Goal: Navigation & Orientation: Find specific page/section

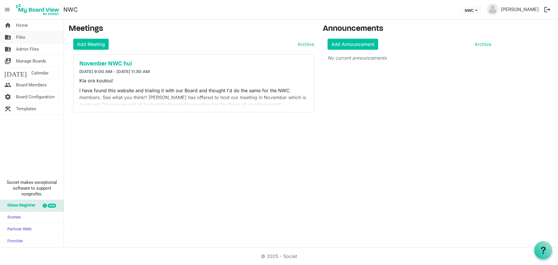
click at [32, 35] on link "folder_shared Files" at bounding box center [32, 37] width 64 height 12
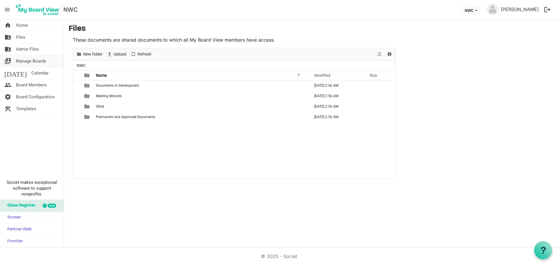
click at [28, 63] on span "Manage Boards" at bounding box center [31, 61] width 30 height 12
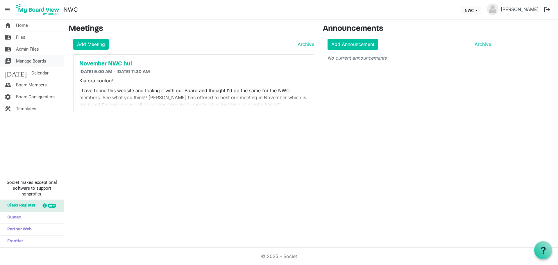
click at [48, 58] on link "switch_account Manage Boards" at bounding box center [32, 61] width 64 height 12
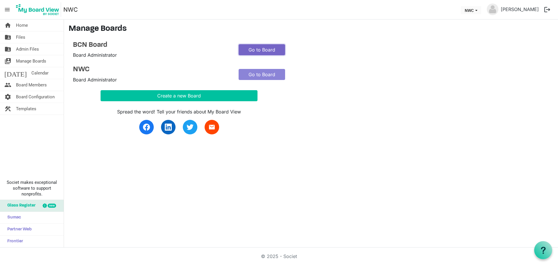
click at [259, 49] on link "Go to Board" at bounding box center [262, 49] width 47 height 11
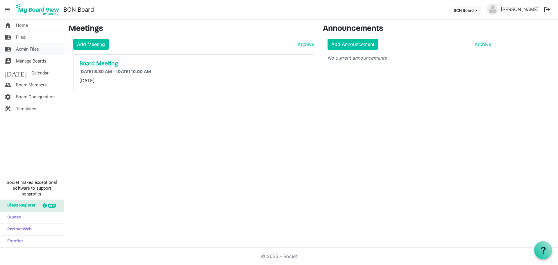
click at [28, 49] on span "Admin Files" at bounding box center [27, 49] width 23 height 12
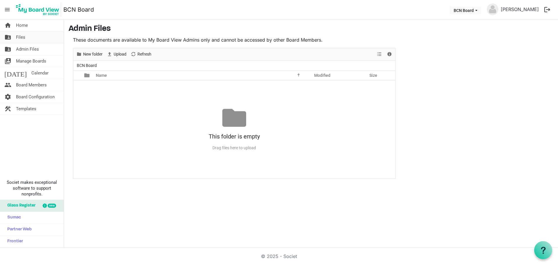
click at [24, 38] on span "Files" at bounding box center [20, 37] width 9 height 12
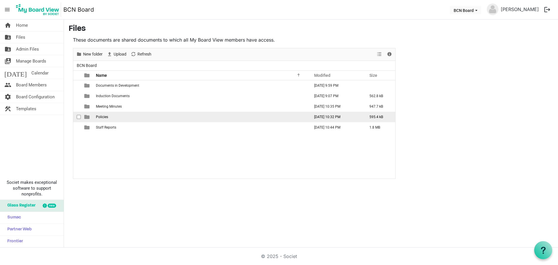
click at [122, 117] on td "Policies" at bounding box center [201, 117] width 214 height 10
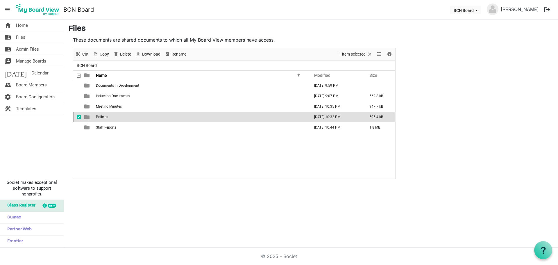
click at [122, 116] on td "Policies" at bounding box center [201, 117] width 214 height 10
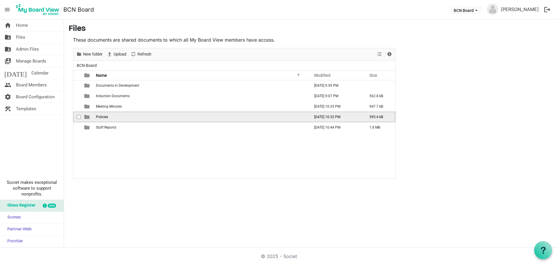
click at [122, 116] on td "Policies" at bounding box center [201, 117] width 214 height 10
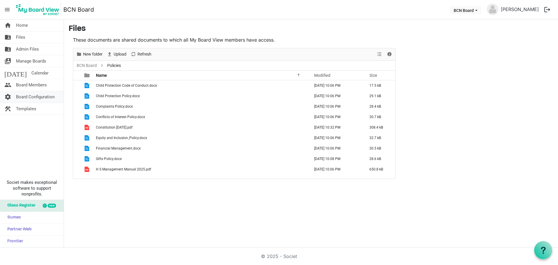
click at [30, 97] on span "Board Configuration" at bounding box center [35, 97] width 39 height 12
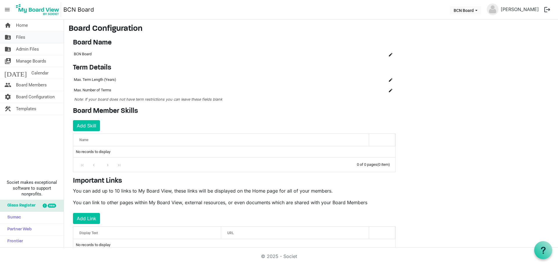
click at [28, 34] on link "folder_shared Files" at bounding box center [32, 37] width 64 height 12
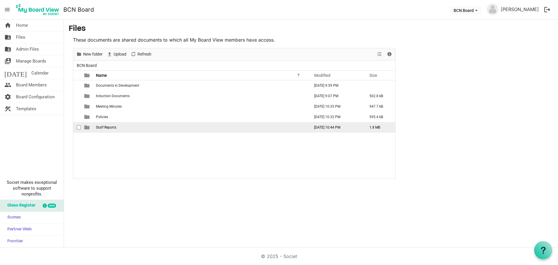
click at [108, 126] on span "Staff Reports" at bounding box center [106, 127] width 20 height 4
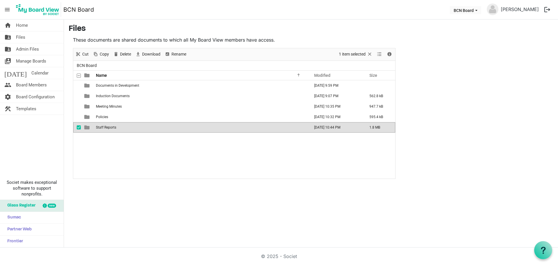
click at [108, 126] on span "Staff Reports" at bounding box center [106, 127] width 20 height 4
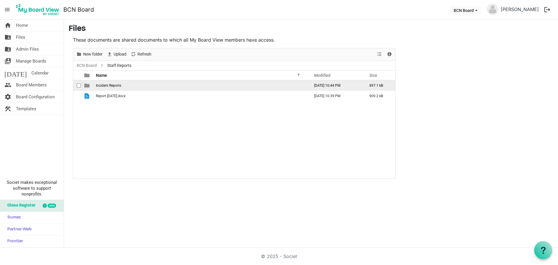
click at [103, 87] on span "Incident Reports" at bounding box center [108, 85] width 25 height 4
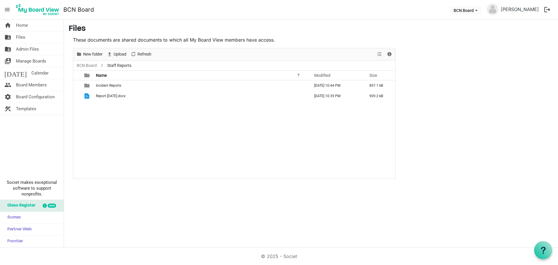
click at [104, 87] on span "Incident Reports" at bounding box center [108, 85] width 25 height 4
click at [29, 37] on link "folder_shared Files" at bounding box center [32, 37] width 64 height 12
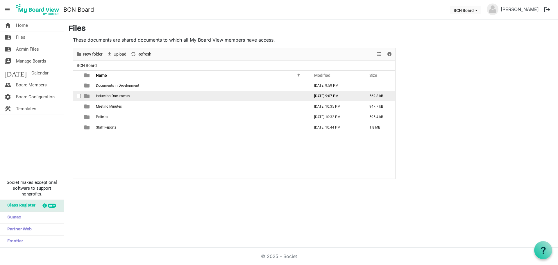
click at [126, 97] on span "Induction Documents" at bounding box center [113, 96] width 34 height 4
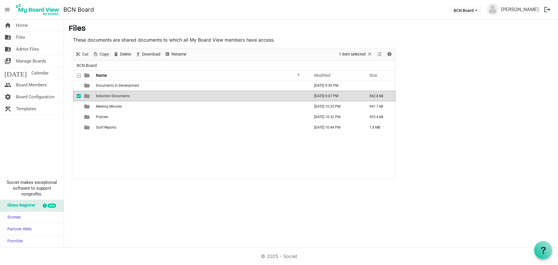
click at [126, 97] on span "Induction Documents" at bounding box center [113, 96] width 34 height 4
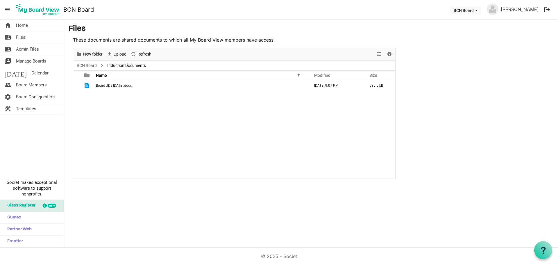
click at [185, 119] on div "Board JDs [DATE].docx [DATE] 9:07 PM 535.5 kB" at bounding box center [234, 129] width 322 height 98
